Goal: Task Accomplishment & Management: Manage account settings

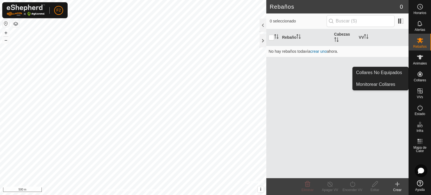
click at [420, 77] on icon at bounding box center [419, 74] width 7 height 7
click at [418, 73] on icon at bounding box center [419, 73] width 5 height 5
drag, startPoint x: 419, startPoint y: 75, endPoint x: 415, endPoint y: 80, distance: 6.4
click at [419, 75] on icon at bounding box center [419, 73] width 5 height 5
click at [383, 84] on link "Monitorear Collares" at bounding box center [380, 84] width 56 height 11
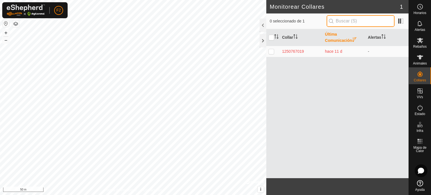
click at [341, 24] on input "text" at bounding box center [360, 21] width 68 height 12
type input "3"
click at [271, 52] on p-checkbox at bounding box center [271, 51] width 6 height 4
checkbox input "true"
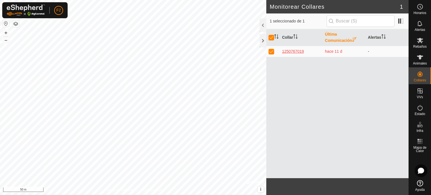
click at [289, 50] on div "1250767019" at bounding box center [301, 51] width 38 height 6
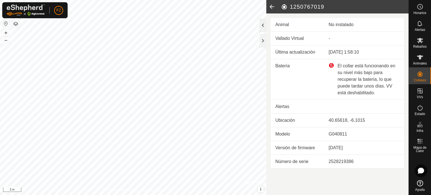
click at [262, 26] on div at bounding box center [262, 25] width 7 height 13
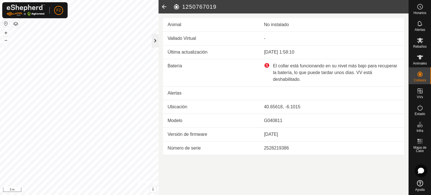
click at [157, 40] on div at bounding box center [155, 40] width 7 height 13
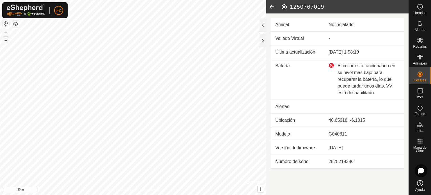
click at [331, 64] on div "El collar está funcionando en su nivel más bajo para recuperar la batería, lo q…" at bounding box center [363, 80] width 71 height 34
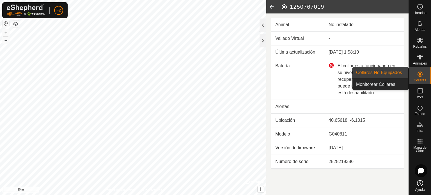
click at [423, 73] on es-neckbands-svg-icon at bounding box center [420, 74] width 10 height 9
click at [380, 83] on link "Monitorear Collares" at bounding box center [380, 84] width 56 height 11
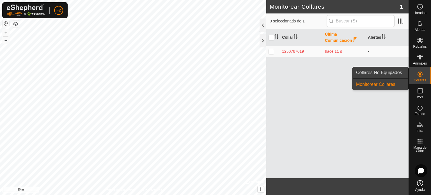
click at [387, 71] on link "Collares No Equipados" at bounding box center [380, 72] width 56 height 11
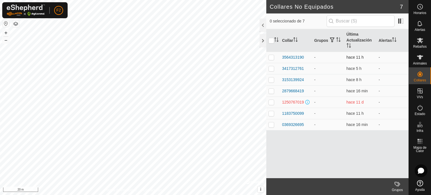
click at [271, 55] on p-checkbox at bounding box center [271, 57] width 6 height 4
checkbox input "true"
click at [270, 68] on p-checkbox at bounding box center [271, 68] width 6 height 4
checkbox input "true"
click at [271, 79] on p-checkbox at bounding box center [271, 79] width 6 height 4
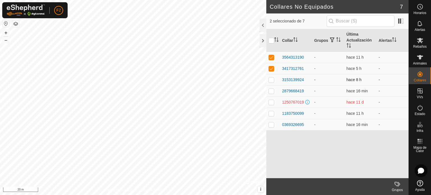
checkbox input "true"
click at [271, 92] on p-checkbox at bounding box center [271, 91] width 6 height 4
checkbox input "true"
click at [271, 102] on p-checkbox at bounding box center [271, 102] width 6 height 4
checkbox input "true"
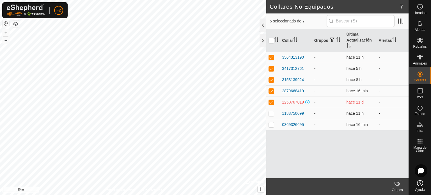
click at [271, 113] on p-checkbox at bounding box center [271, 113] width 6 height 4
checkbox input "true"
click at [271, 122] on p-checkbox at bounding box center [271, 124] width 6 height 4
checkbox input "true"
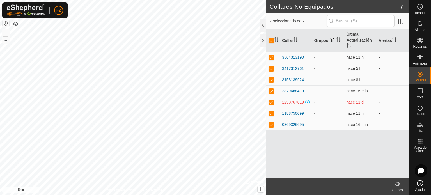
click at [271, 103] on p-checkbox at bounding box center [271, 102] width 6 height 4
checkbox input "false"
click at [271, 103] on p-checkbox at bounding box center [271, 102] width 6 height 4
checkbox input "true"
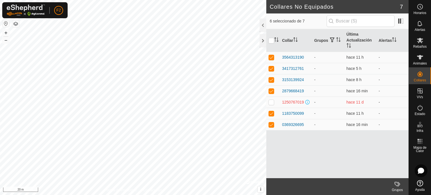
checkbox input "true"
click at [271, 103] on p-checkbox at bounding box center [271, 102] width 6 height 4
checkbox input "false"
click at [271, 103] on p-checkbox at bounding box center [271, 102] width 6 height 4
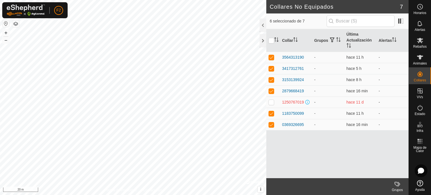
checkbox input "true"
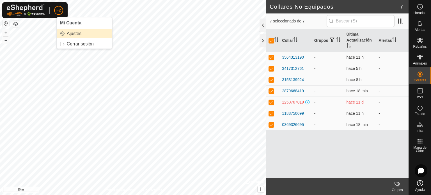
click at [74, 33] on link "Ajustes" at bounding box center [85, 33] width 56 height 9
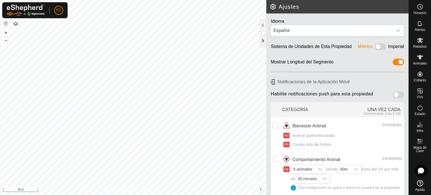
click at [264, 40] on div at bounding box center [262, 40] width 7 height 13
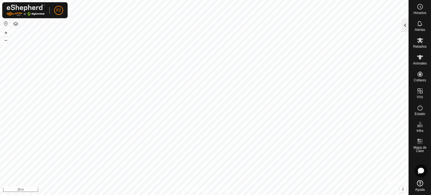
click at [407, 25] on div at bounding box center [404, 25] width 7 height 13
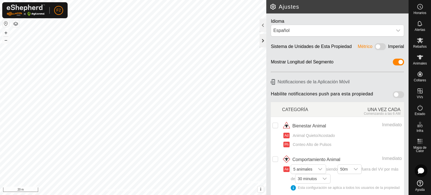
click at [261, 41] on div at bounding box center [262, 40] width 7 height 13
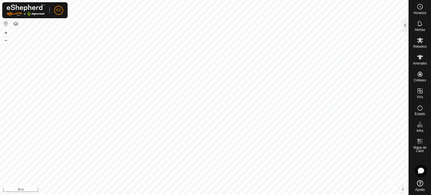
drag, startPoint x: 261, startPoint y: 41, endPoint x: 419, endPoint y: 110, distance: 172.8
click at [419, 110] on icon at bounding box center [419, 107] width 7 height 7
click at [420, 111] on es-activation-svg-icon at bounding box center [420, 107] width 10 height 9
click at [420, 113] on span "Estado" at bounding box center [419, 113] width 10 height 3
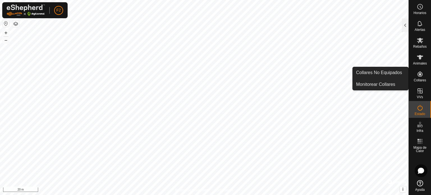
click at [422, 78] on es-neckbands-svg-icon at bounding box center [420, 74] width 10 height 9
click at [381, 74] on link "Collares No Equipados" at bounding box center [380, 72] width 56 height 11
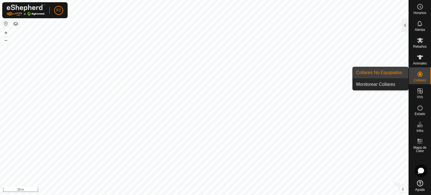
click at [381, 73] on link "Collares No Equipados" at bounding box center [380, 72] width 56 height 11
click at [383, 81] on link "Monitorear Collares" at bounding box center [380, 84] width 56 height 11
click at [382, 84] on link "Monitorear Collares" at bounding box center [380, 84] width 56 height 11
click at [382, 85] on link "Monitorear Collares" at bounding box center [380, 84] width 56 height 11
click at [419, 75] on icon at bounding box center [419, 73] width 5 height 5
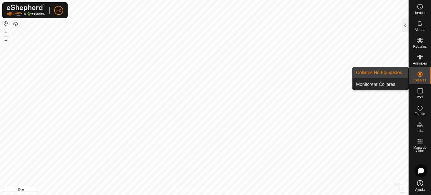
click at [418, 75] on icon at bounding box center [419, 74] width 7 height 7
click at [390, 73] on link "Collares No Equipados" at bounding box center [380, 72] width 56 height 11
click at [389, 72] on link "Collares No Equipados" at bounding box center [380, 72] width 56 height 11
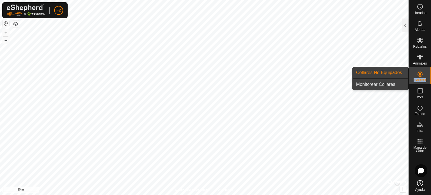
click at [385, 84] on link "Monitorear Collares" at bounding box center [380, 84] width 56 height 11
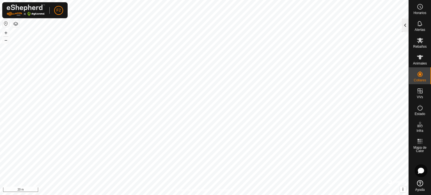
click at [405, 22] on div at bounding box center [404, 25] width 7 height 13
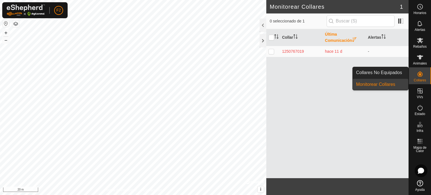
click at [422, 78] on es-neckbands-svg-icon at bounding box center [420, 74] width 10 height 9
click at [386, 84] on link "Monitorear Collares" at bounding box center [380, 84] width 56 height 11
click at [394, 75] on link "Collares No Equipados" at bounding box center [380, 72] width 56 height 11
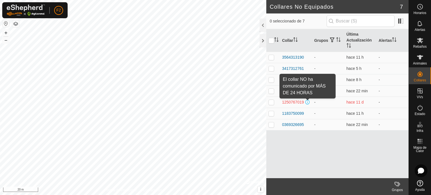
click at [308, 102] on span at bounding box center [307, 102] width 4 height 4
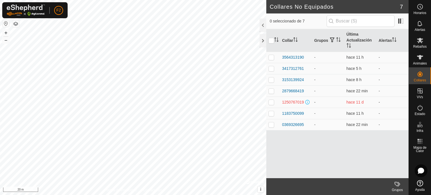
click at [308, 102] on span at bounding box center [307, 102] width 4 height 4
click at [264, 41] on div at bounding box center [262, 40] width 7 height 13
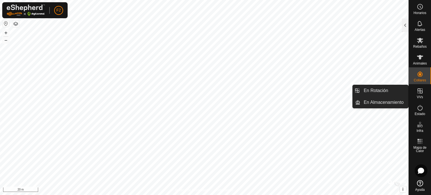
click at [421, 94] on icon at bounding box center [419, 90] width 7 height 7
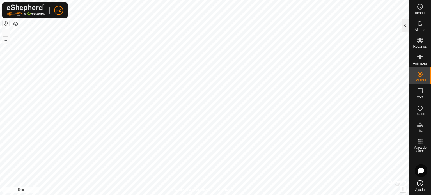
click at [402, 24] on div at bounding box center [404, 25] width 7 height 13
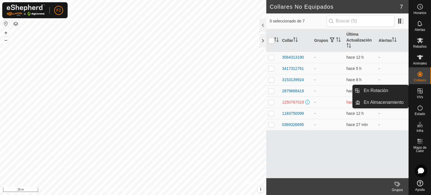
click at [417, 93] on icon at bounding box center [419, 90] width 7 height 7
click at [418, 91] on icon at bounding box center [419, 90] width 7 height 7
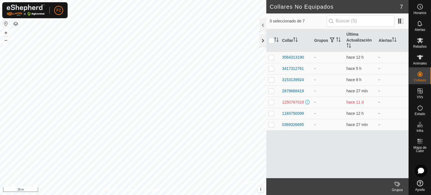
click at [264, 40] on div at bounding box center [262, 40] width 7 height 13
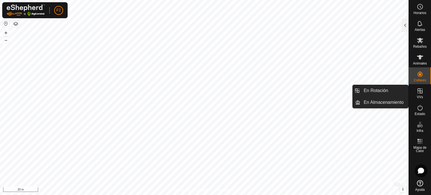
click at [418, 92] on icon at bounding box center [419, 90] width 7 height 7
click at [420, 91] on icon at bounding box center [419, 90] width 5 height 5
drag, startPoint x: 420, startPoint y: 92, endPoint x: 420, endPoint y: 83, distance: 9.0
click at [420, 91] on icon at bounding box center [419, 90] width 7 height 7
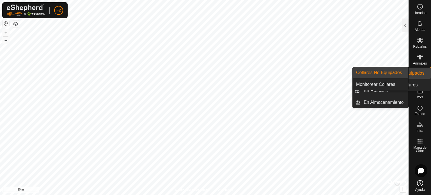
drag, startPoint x: 420, startPoint y: 83, endPoint x: 420, endPoint y: 76, distance: 6.7
click at [420, 76] on icon at bounding box center [419, 73] width 5 height 5
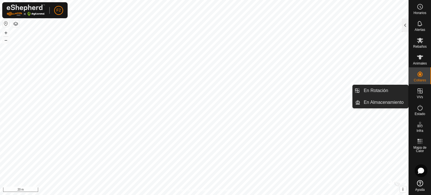
drag, startPoint x: 422, startPoint y: 87, endPoint x: 418, endPoint y: 98, distance: 11.4
click at [418, 98] on span "VVs" at bounding box center [419, 96] width 6 height 3
click at [420, 91] on icon at bounding box center [419, 90] width 5 height 5
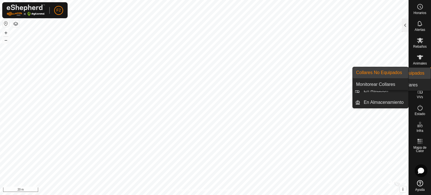
drag, startPoint x: 414, startPoint y: 83, endPoint x: 418, endPoint y: 73, distance: 10.9
click at [418, 73] on icon at bounding box center [419, 74] width 7 height 7
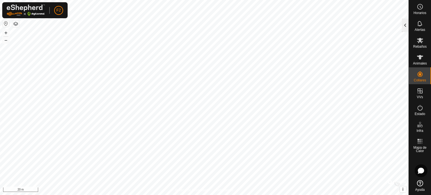
click at [401, 24] on div "Collares No Equipados 7 0 seleccionado de 7 Collar Grupos Última Actualización …" at bounding box center [204, 97] width 408 height 195
click at [403, 25] on div at bounding box center [404, 25] width 7 height 13
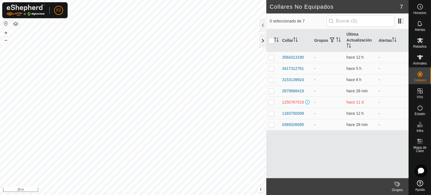
click at [263, 40] on div at bounding box center [262, 40] width 7 height 13
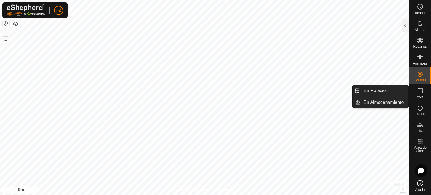
click at [421, 97] on span "VVs" at bounding box center [419, 96] width 6 height 3
click at [382, 91] on link "En Rotación" at bounding box center [384, 90] width 48 height 11
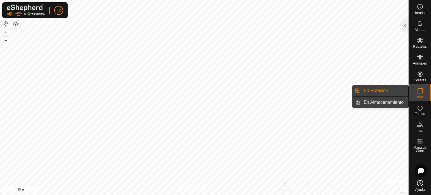
click at [391, 102] on link "En Almacenamiento" at bounding box center [384, 102] width 48 height 11
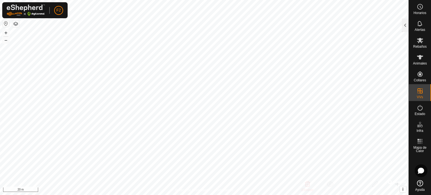
click at [407, 26] on div at bounding box center [404, 25] width 7 height 13
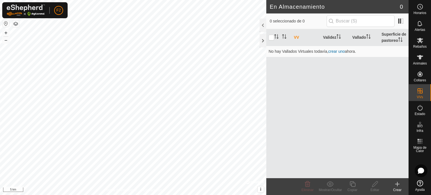
click at [16, 26] on button "button" at bounding box center [15, 23] width 7 height 7
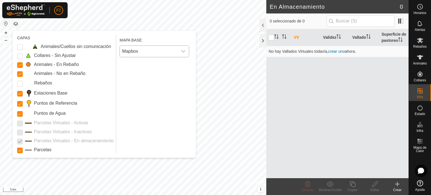
click at [183, 49] on icon "dropdown trigger" at bounding box center [183, 51] width 4 height 4
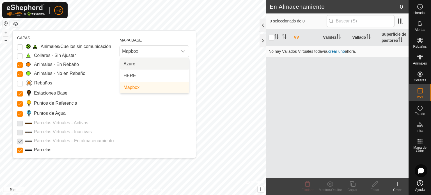
click at [187, 34] on div "CAPAS Animales/Cuellos sin comunicación Collares - Sin Ajustar Animales - En Re…" at bounding box center [104, 94] width 183 height 127
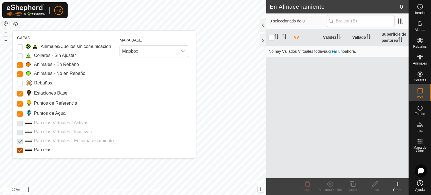
click at [19, 149] on input "Parcelas" at bounding box center [20, 150] width 6 height 6
click at [16, 22] on button "button" at bounding box center [15, 23] width 7 height 7
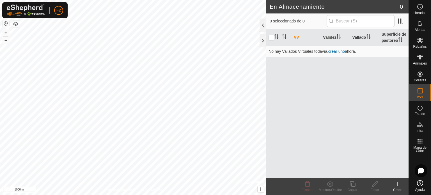
click at [16, 26] on button "button" at bounding box center [15, 23] width 7 height 7
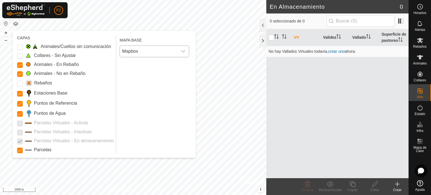
click at [170, 54] on span "Mapbox" at bounding box center [149, 51] width 58 height 11
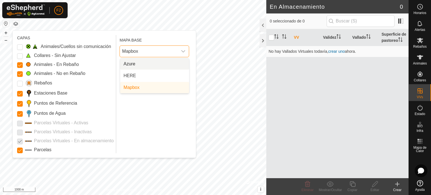
click at [137, 60] on li "Azure" at bounding box center [154, 63] width 69 height 11
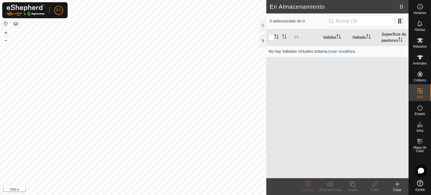
click at [131, 0] on html "F2 Horarios Alertas Rebaños Animales Collares VVs Estado Infra Mapa de Calor Ay…" at bounding box center [215, 97] width 431 height 195
click at [16, 24] on button "button" at bounding box center [15, 23] width 7 height 7
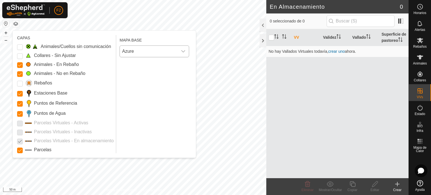
click at [130, 50] on span "Azure" at bounding box center [149, 51] width 58 height 11
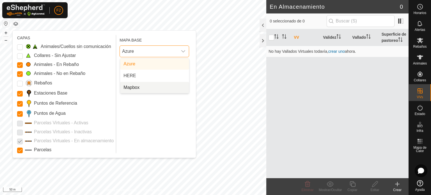
click at [137, 87] on li "Mapbox" at bounding box center [154, 87] width 69 height 11
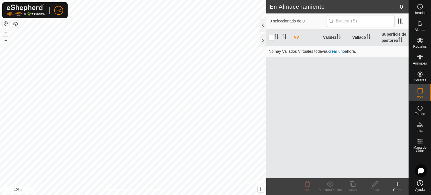
click at [397, 185] on icon at bounding box center [397, 184] width 0 height 4
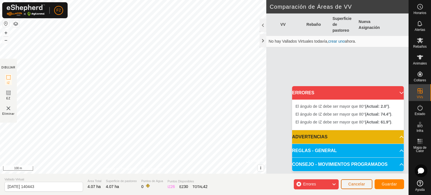
click at [355, 184] on span "Cancelar" at bounding box center [356, 184] width 17 height 4
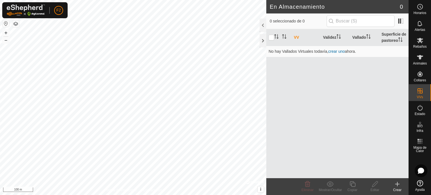
click at [397, 186] on icon at bounding box center [397, 184] width 0 height 4
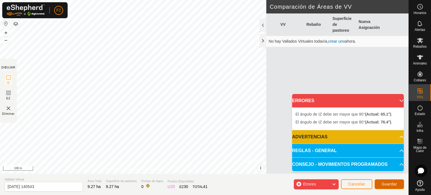
click at [386, 183] on span "Guardar" at bounding box center [388, 184] width 15 height 4
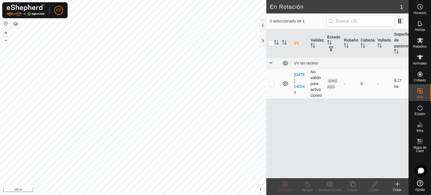
click at [269, 83] on p-checkbox at bounding box center [271, 83] width 6 height 4
checkbox input "true"
click at [287, 186] on icon at bounding box center [284, 184] width 7 height 7
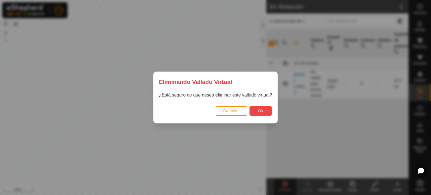
click at [261, 112] on span "Ok" at bounding box center [260, 110] width 5 height 4
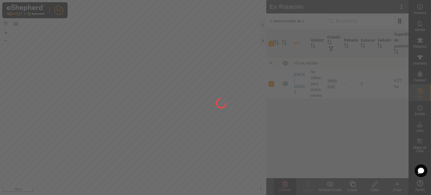
checkbox input "false"
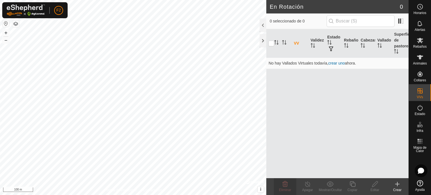
click at [397, 186] on icon at bounding box center [397, 184] width 0 height 4
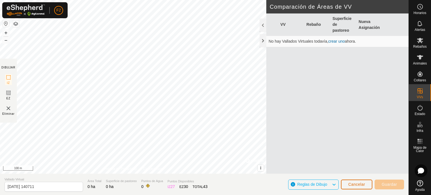
click at [351, 182] on span "Cancelar" at bounding box center [356, 184] width 17 height 4
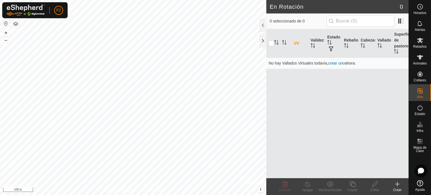
click at [396, 184] on icon at bounding box center [397, 184] width 7 height 7
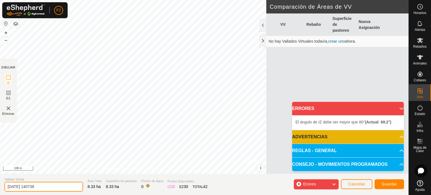
drag, startPoint x: 47, startPoint y: 186, endPoint x: 2, endPoint y: 178, distance: 46.0
click at [2, 178] on section "Vallado Virtual [DATE] 140738 Área Total 8.33 ha Superficie de pastoreo 8.33 ha…" at bounding box center [204, 184] width 408 height 21
type input "cercado cortijo [PERSON_NAME]"
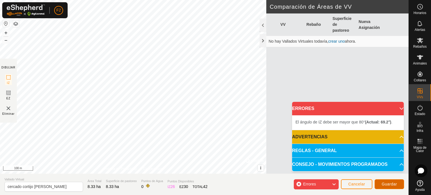
click at [387, 184] on span "Guardar" at bounding box center [388, 184] width 15 height 4
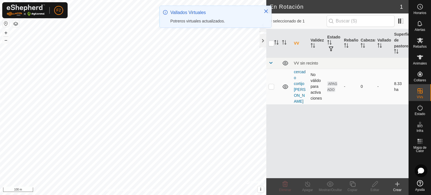
click at [285, 83] on icon at bounding box center [285, 86] width 7 height 7
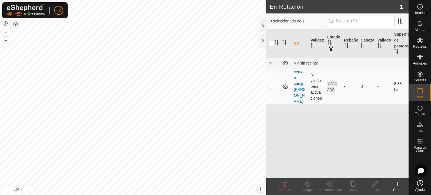
click at [269, 84] on p-checkbox at bounding box center [271, 86] width 6 height 4
checkbox input "true"
click at [299, 88] on link "cercado cortijo [PERSON_NAME]" at bounding box center [299, 87] width 12 height 34
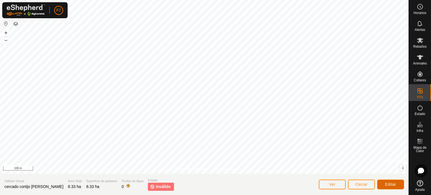
click at [391, 185] on span "Editar" at bounding box center [390, 184] width 11 height 4
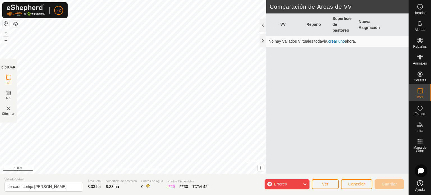
click at [89, 27] on div "El ángulo de IZ debe ser mayor que 80° (Actual: 69.2°) . + – ⇧ i © Mapbox , © O…" at bounding box center [133, 87] width 266 height 174
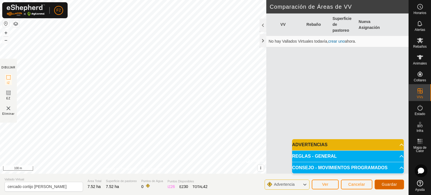
click at [386, 185] on span "Guardar" at bounding box center [388, 184] width 15 height 4
